Goal: Task Accomplishment & Management: Complete application form

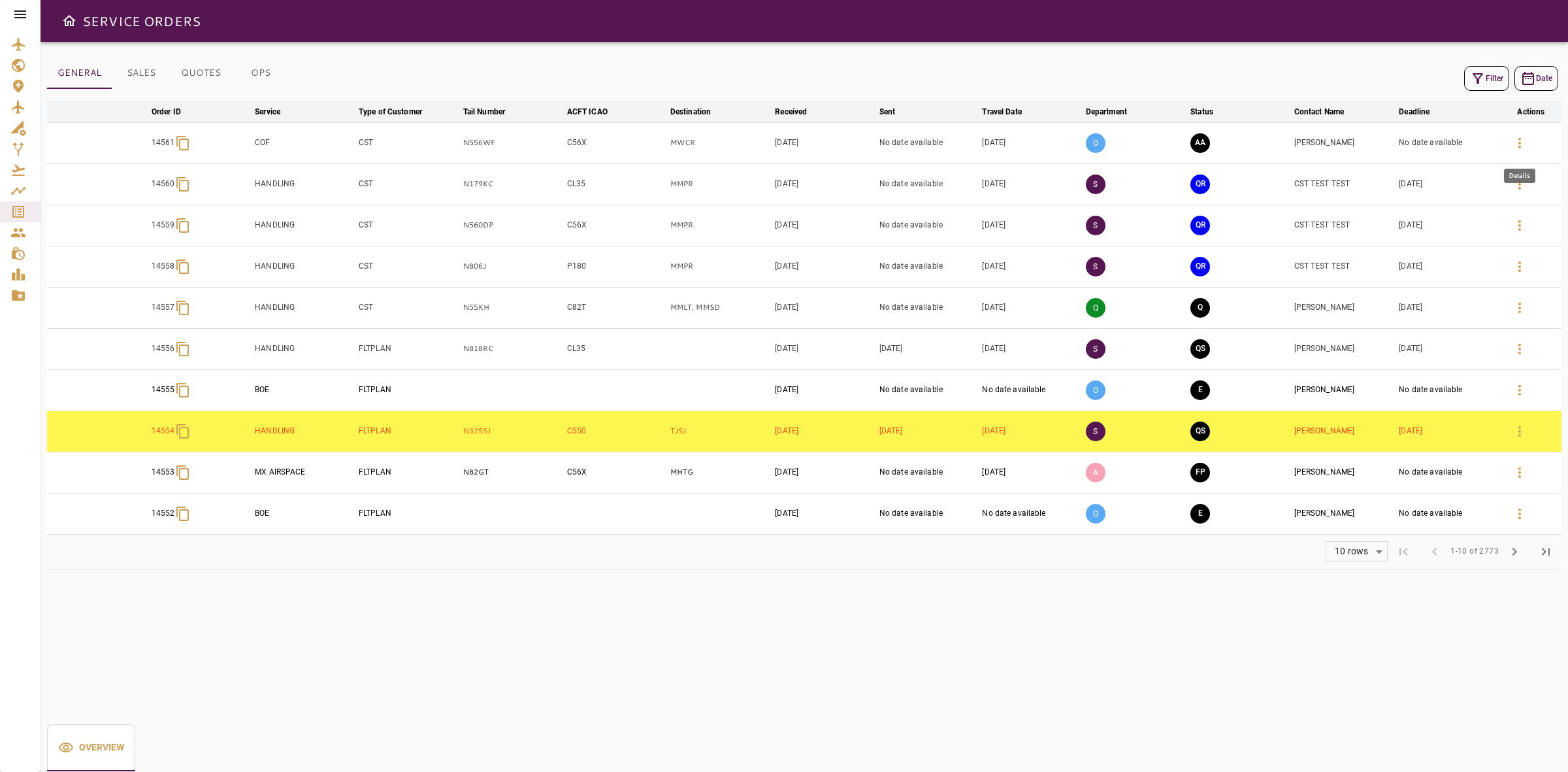
click at [1522, 148] on icon "button" at bounding box center [1520, 143] width 16 height 16
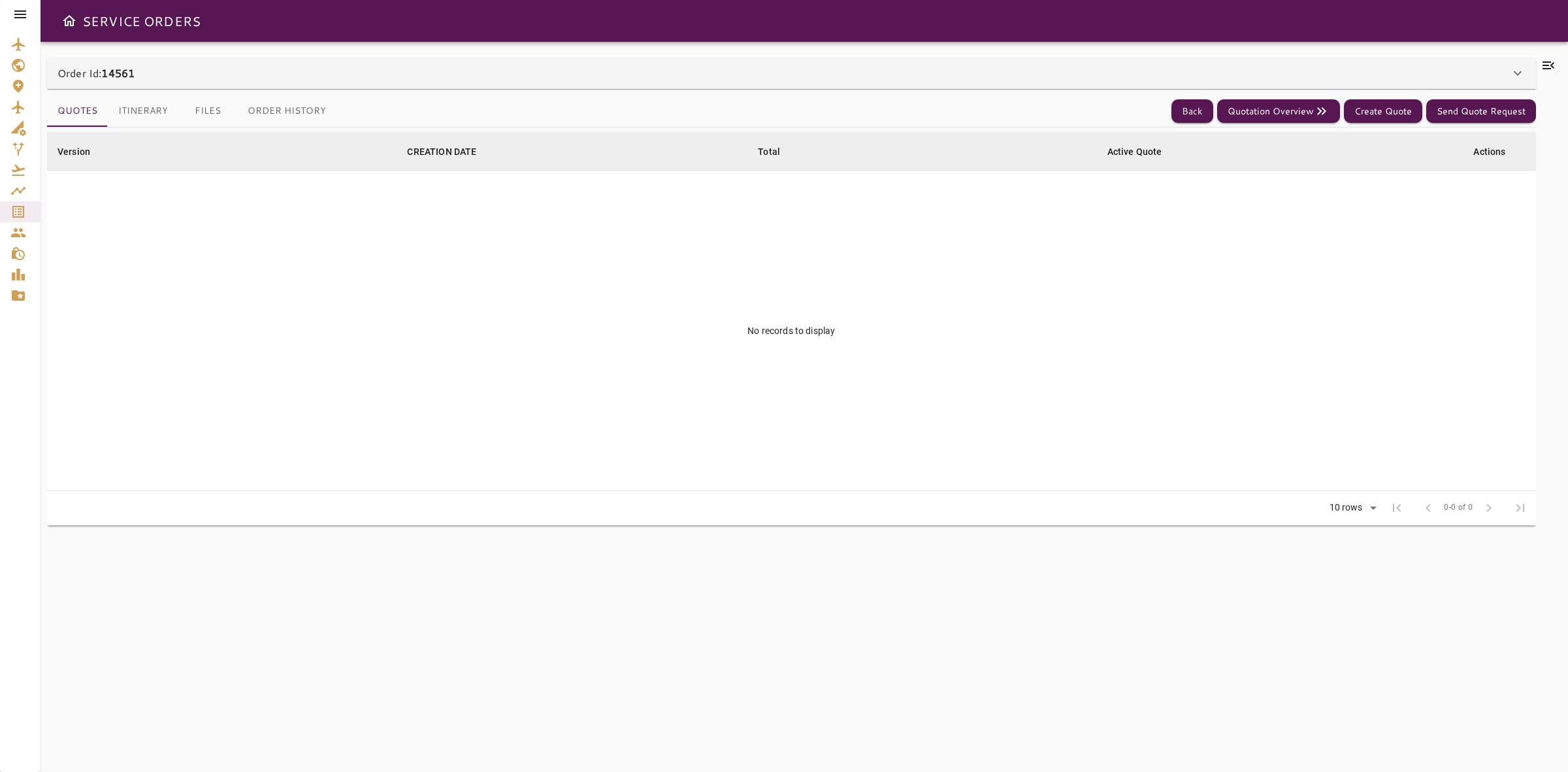
click at [1033, 96] on div "Quotes Itinerary Files Order History Back Quotation Overview Create Quote Send …" at bounding box center [791, 111] width 1489 height 32
click at [1024, 85] on div "Order Id: 14561" at bounding box center [791, 73] width 1489 height 31
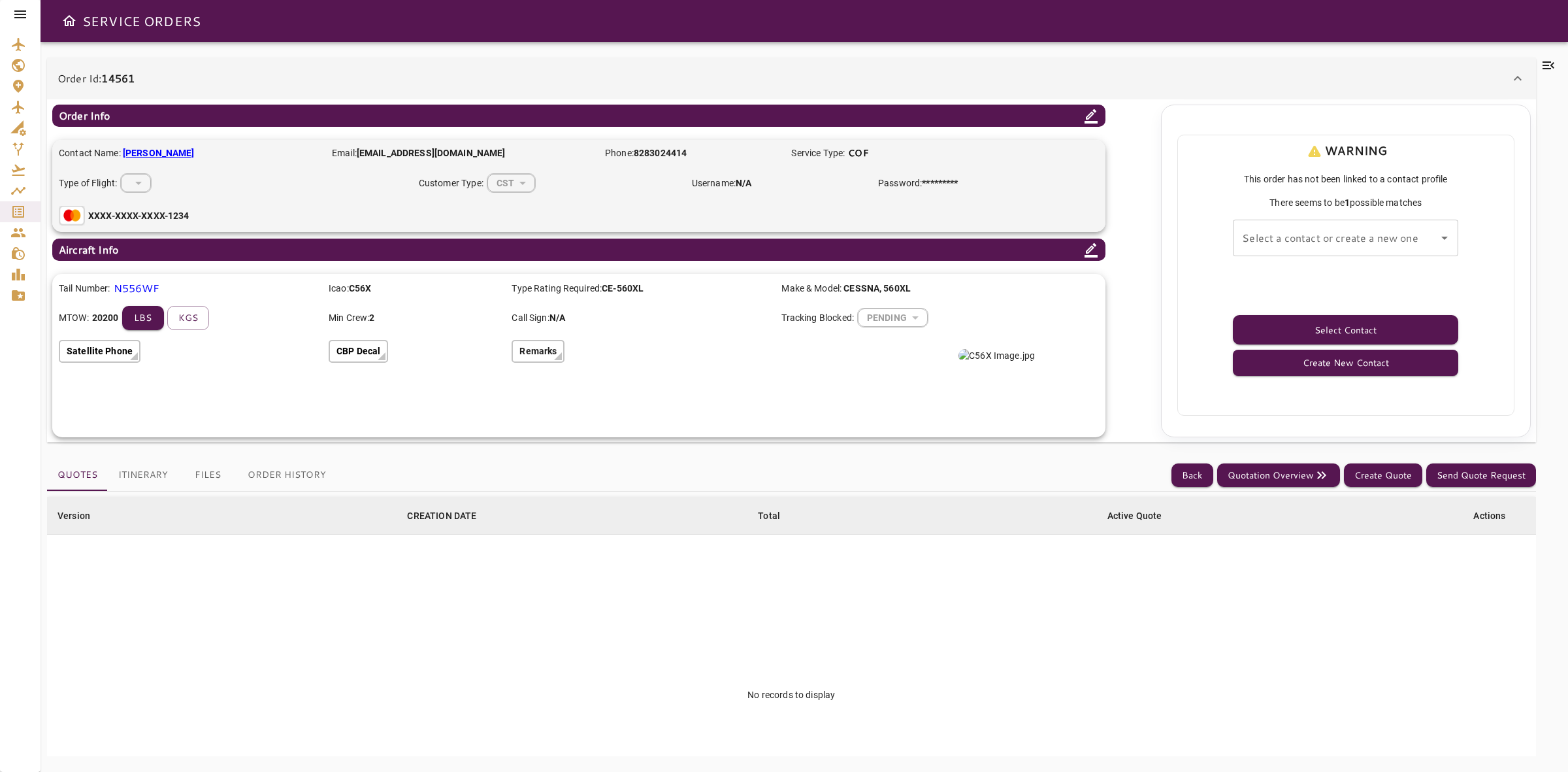
click at [1346, 242] on input "Select a contact or create a new one" at bounding box center [1336, 238] width 194 height 25
click at [1324, 273] on li "Aron Sigmon -" at bounding box center [1346, 273] width 226 height 23
type input "**********"
click at [1315, 336] on button "Select Contact" at bounding box center [1345, 329] width 226 height 29
